Goal: Task Accomplishment & Management: Manage account settings

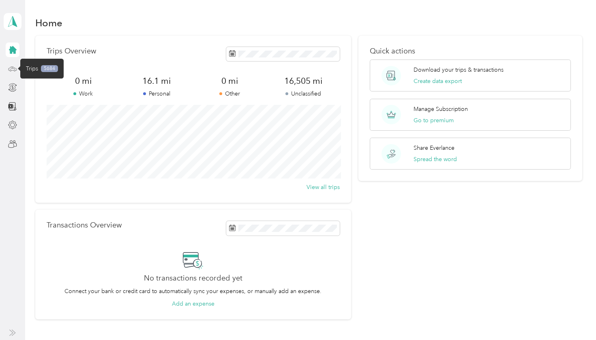
click at [13, 69] on icon at bounding box center [12, 68] width 9 height 9
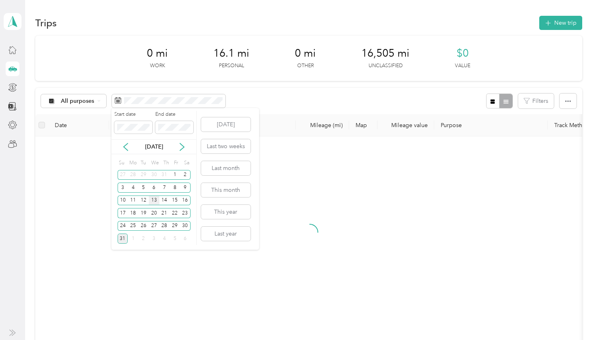
click at [154, 198] on div "13" at bounding box center [154, 201] width 11 height 10
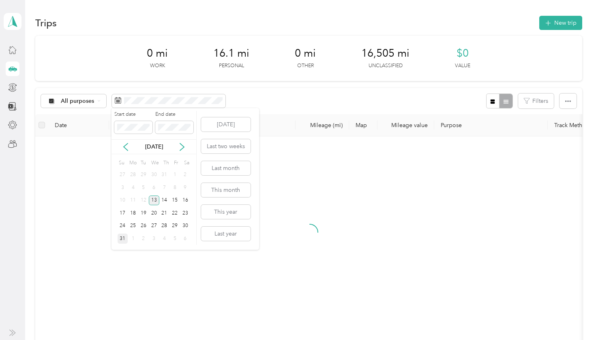
click at [154, 198] on div "13" at bounding box center [154, 201] width 11 height 10
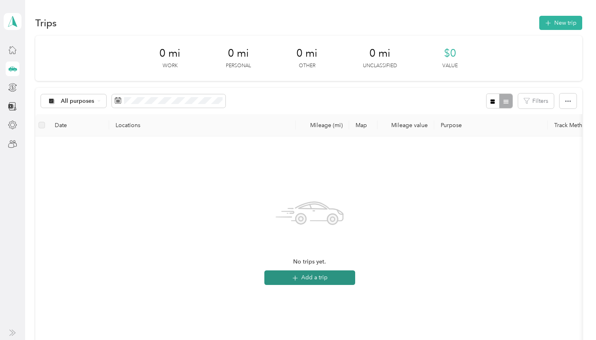
click at [301, 277] on button "Add a trip" at bounding box center [309, 278] width 91 height 15
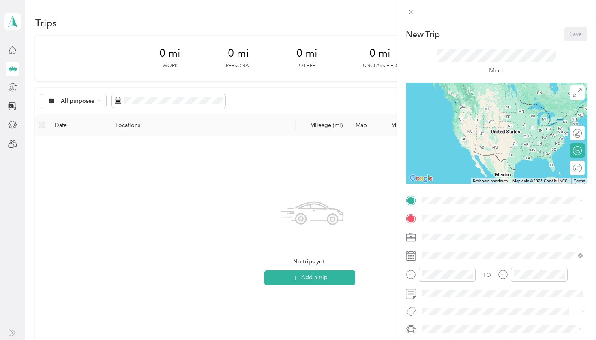
click at [163, 99] on div "New Trip Save This trip cannot be edited because it is either under review, app…" at bounding box center [298, 170] width 596 height 340
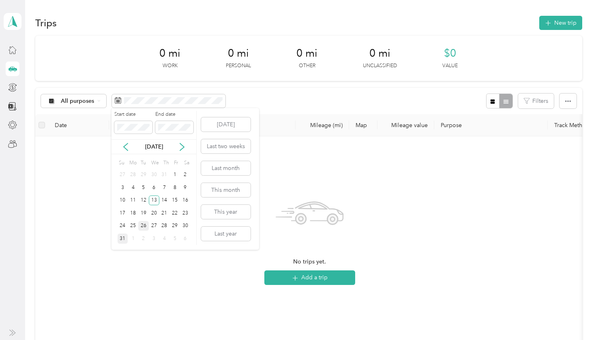
click at [145, 225] on div "26" at bounding box center [143, 226] width 11 height 10
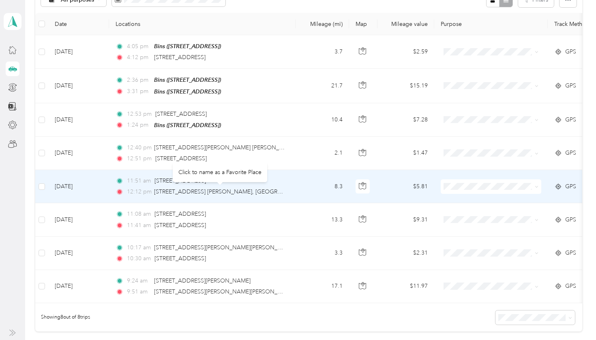
scroll to position [92, 0]
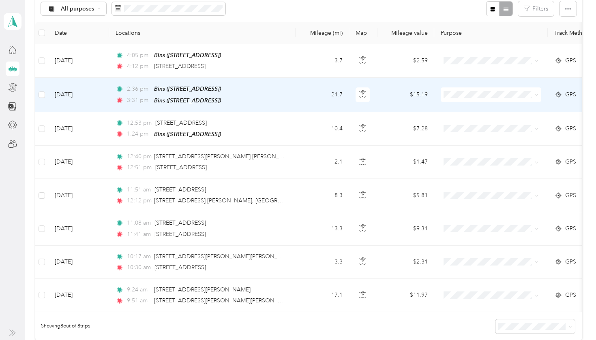
click at [569, 92] on span "GPS" at bounding box center [570, 94] width 11 height 9
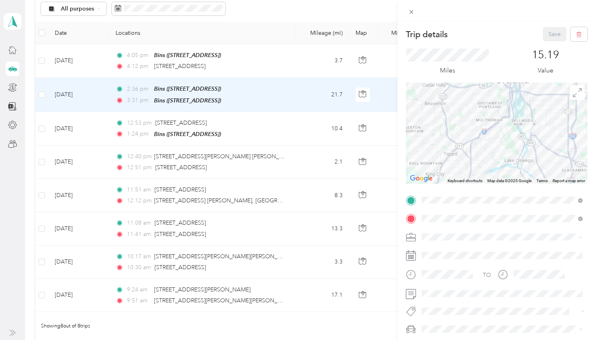
click at [359, 126] on div "Trip details Save This trip cannot be edited because it is either under review,…" at bounding box center [298, 170] width 596 height 340
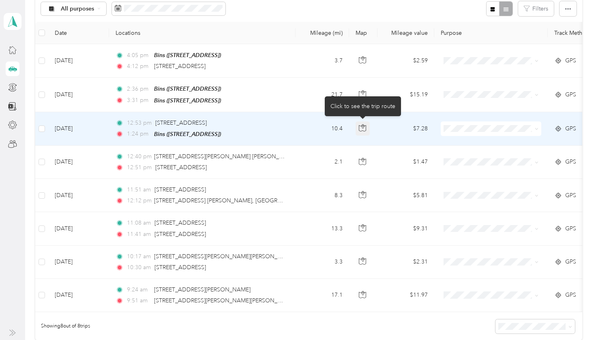
click at [362, 125] on icon "button" at bounding box center [362, 127] width 7 height 7
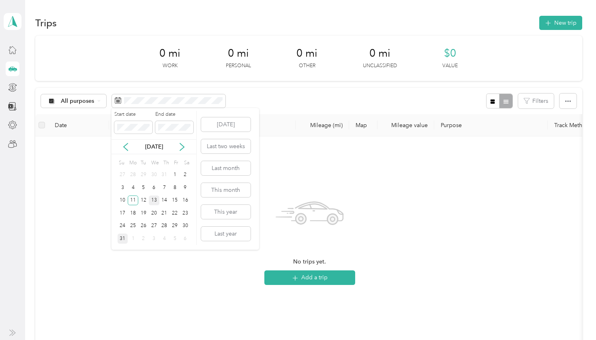
click at [154, 200] on div "13" at bounding box center [154, 201] width 11 height 10
